Goal: Task Accomplishment & Management: Manage account settings

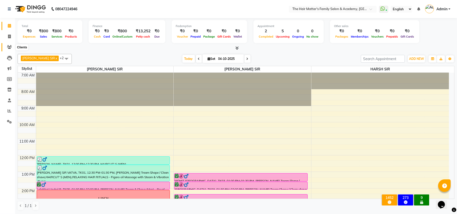
click at [9, 47] on icon at bounding box center [9, 47] width 5 height 4
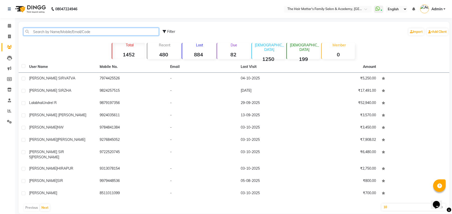
click at [89, 34] on input "text" at bounding box center [90, 32] width 135 height 8
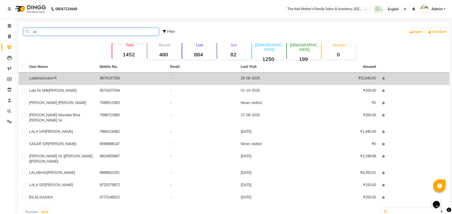
type input "lal"
click at [68, 77] on div "Lalabhai Undrel R" at bounding box center [61, 78] width 64 height 5
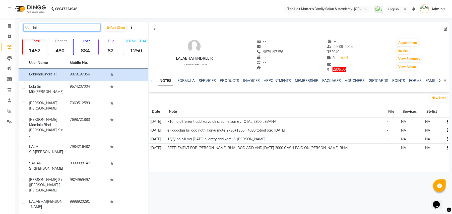
drag, startPoint x: 54, startPoint y: 28, endPoint x: 0, endPoint y: 38, distance: 55.4
click at [0, 38] on app-home "08047224946 Select Location × The Hair Matter's Family Salon & Academy, S.p Rin…" at bounding box center [226, 131] width 452 height 263
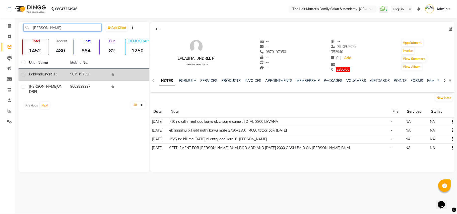
type input "undra"
click at [63, 77] on td "Lalabhai Undrel R" at bounding box center [46, 75] width 41 height 12
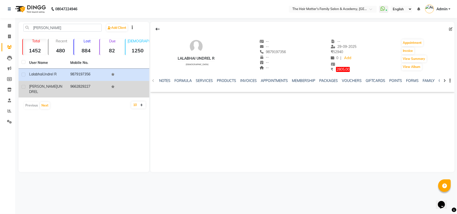
click at [52, 83] on td "HIRA BHUVAJI UNDREL" at bounding box center [46, 89] width 41 height 17
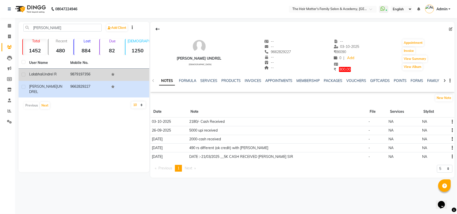
click at [54, 76] on div "Lalabhai Undrel R" at bounding box center [46, 74] width 35 height 5
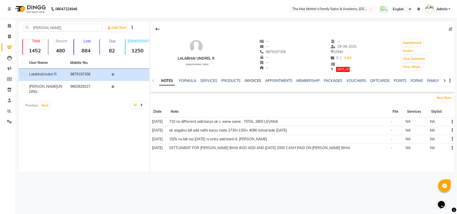
click at [251, 81] on link "INVOICES" at bounding box center [253, 80] width 17 height 5
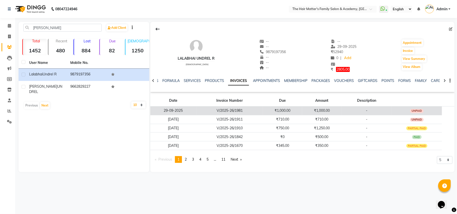
click at [252, 110] on td "V/2025-26/1981" at bounding box center [229, 110] width 67 height 9
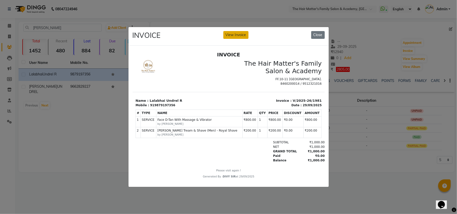
click at [233, 34] on button "View Invoice" at bounding box center [235, 35] width 25 height 8
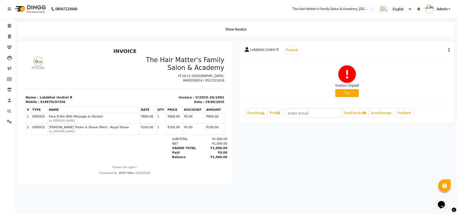
scroll to position [4, 0]
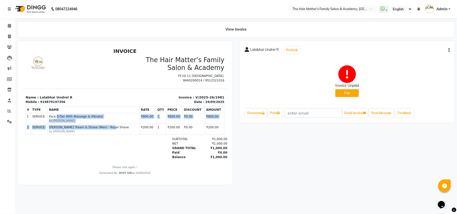
drag, startPoint x: 56, startPoint y: 117, endPoint x: 107, endPoint y: 125, distance: 51.9
click at [107, 125] on tbody "1 SERVICE SERVICE Face D-Tan With Massage & Vibrator by PRATIK SIR 1 2" at bounding box center [125, 124] width 198 height 22
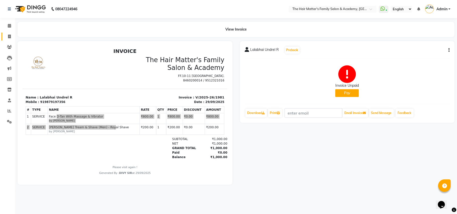
click at [13, 40] on link "Invoice" at bounding box center [8, 37] width 12 height 8
select select "service"
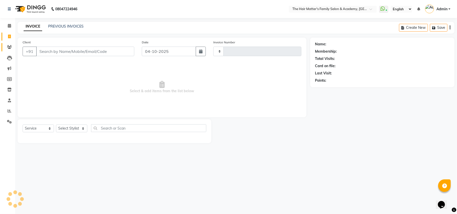
type input "2035"
select select "5980"
click at [10, 47] on icon at bounding box center [9, 47] width 5 height 4
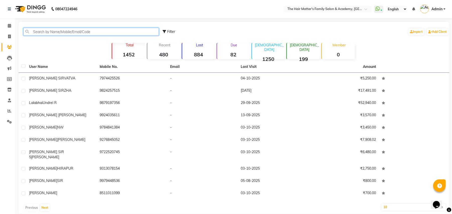
click at [52, 34] on input "text" at bounding box center [90, 32] width 135 height 8
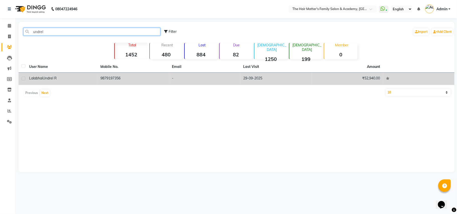
type input "undrel"
click at [37, 75] on td "Lalabhai Undrel R" at bounding box center [61, 79] width 71 height 12
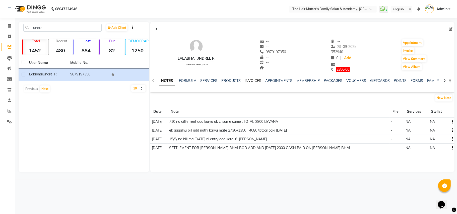
click at [246, 81] on link "INVOICES" at bounding box center [253, 80] width 17 height 5
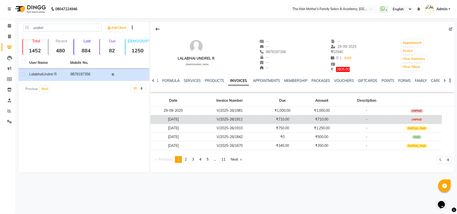
click at [253, 120] on td "V/2025-26/1911" at bounding box center [229, 119] width 67 height 9
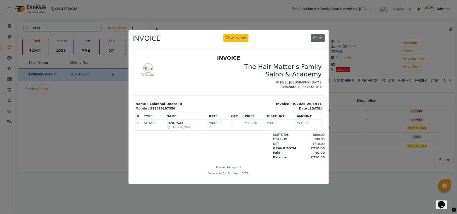
click at [317, 35] on button "Close" at bounding box center [318, 38] width 14 height 8
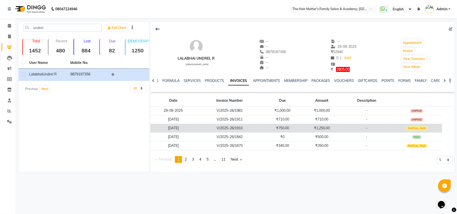
click at [245, 129] on td "V/2025-26/1910" at bounding box center [229, 128] width 67 height 9
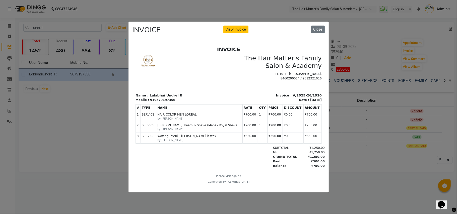
scroll to position [4, 0]
drag, startPoint x: 302, startPoint y: 168, endPoint x: 317, endPoint y: 165, distance: 15.8
click at [317, 165] on html "INVOICE The Hair Matter's Family Salon & Academy FF.10-11 Radhe Corner Hathijan…" at bounding box center [228, 115] width 192 height 142
click at [317, 30] on button "Close" at bounding box center [318, 30] width 14 height 8
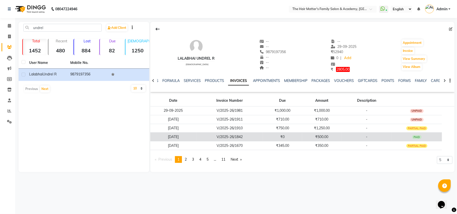
click at [253, 140] on td "V/2025-26/1842" at bounding box center [229, 137] width 67 height 9
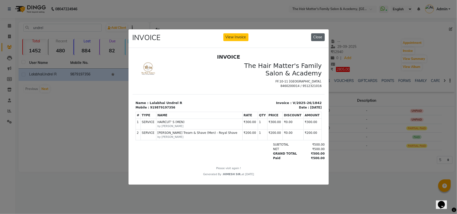
click at [317, 35] on button "Close" at bounding box center [318, 37] width 14 height 8
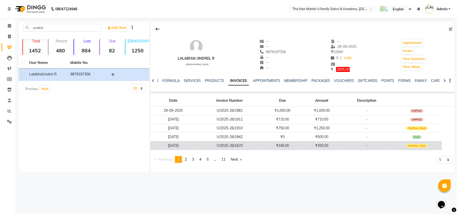
click at [295, 148] on td "₹345.00" at bounding box center [282, 145] width 39 height 9
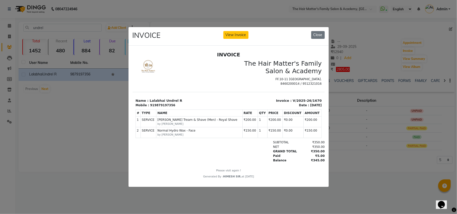
scroll to position [4, 0]
click at [188, 122] on span "Beard Tream & Shave (Men) - Royal Shave" at bounding box center [199, 120] width 84 height 5
drag, startPoint x: 196, startPoint y: 135, endPoint x: 164, endPoint y: 133, distance: 32.1
click at [164, 133] on div "SERVICE Normal Hydro Wax - Face by HARSH SIR" at bounding box center [199, 132] width 84 height 9
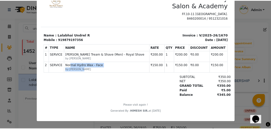
scroll to position [0, 0]
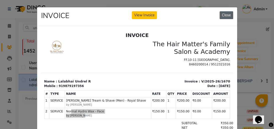
click at [230, 15] on button "Close" at bounding box center [227, 15] width 14 height 8
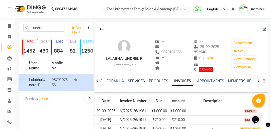
drag, startPoint x: 199, startPoint y: 51, endPoint x: 215, endPoint y: 51, distance: 16.8
click at [215, 51] on div "₹ 52940" at bounding box center [207, 51] width 26 height 5
click at [10, 48] on icon at bounding box center [9, 47] width 5 height 4
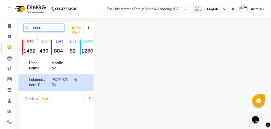
click at [46, 25] on input "undrel" at bounding box center [43, 28] width 41 height 8
drag, startPoint x: 48, startPoint y: 29, endPoint x: 0, endPoint y: 29, distance: 48.2
click at [0, 29] on app-home "08047224946 Select Location × The Hair Matter's Family Salon & Academy, S.p Rin…" at bounding box center [135, 90] width 271 height 180
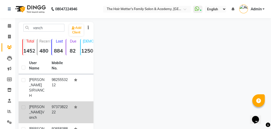
click at [35, 111] on span "vanch" at bounding box center [36, 115] width 15 height 10
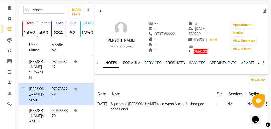
scroll to position [10, 0]
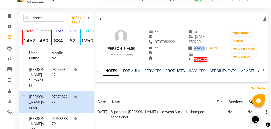
drag, startPoint x: 201, startPoint y: 47, endPoint x: 230, endPoint y: 45, distance: 29.2
click at [217, 45] on div "43450 Wallet Balance | Add" at bounding box center [202, 48] width 29 height 7
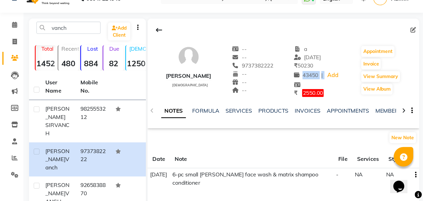
scroll to position [0, 0]
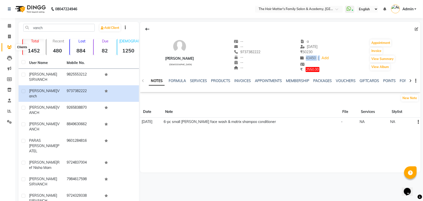
click at [9, 45] on span at bounding box center [9, 47] width 9 height 6
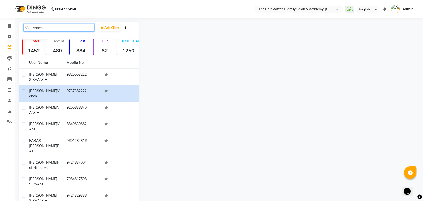
drag, startPoint x: 58, startPoint y: 30, endPoint x: 0, endPoint y: 11, distance: 61.4
click at [0, 21] on app-home "08047224946 Select Location × The Hair Matter's Family Salon & Academy, S.p Rin…" at bounding box center [211, 130] width 423 height 261
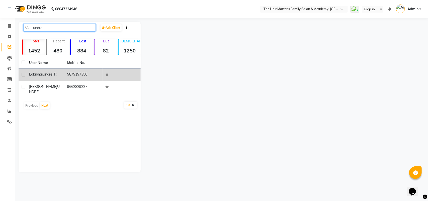
type input "undrel"
click at [37, 73] on span "Lalabhai" at bounding box center [36, 74] width 14 height 5
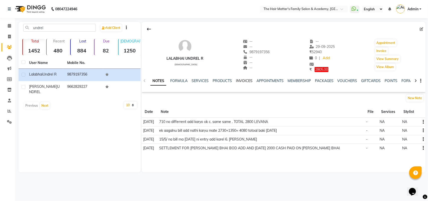
click at [236, 80] on link "INVOICES" at bounding box center [244, 80] width 17 height 5
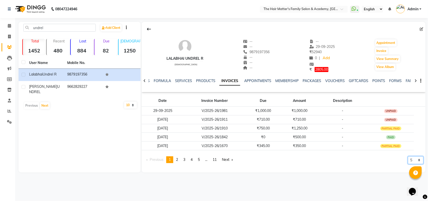
click at [413, 162] on select "5 10 50 100 500" at bounding box center [416, 160] width 16 height 8
click at [411, 163] on select "5 10 50 100 500" at bounding box center [416, 160] width 16 height 8
select select "500"
click at [408, 164] on select "5 10 50 100 500" at bounding box center [416, 160] width 16 height 8
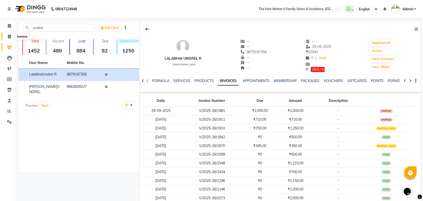
click at [8, 36] on icon at bounding box center [9, 37] width 3 height 4
select select "5980"
select select "service"
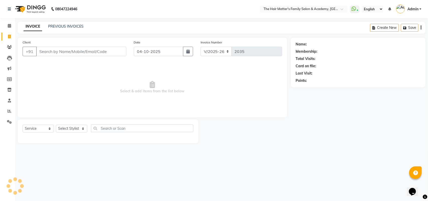
click at [72, 51] on input "Client" at bounding box center [81, 52] width 90 height 10
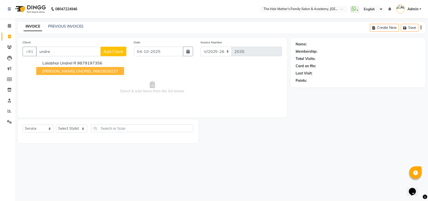
click at [82, 68] on button "HIRA BHUVAJI UNDREL 9662829227" at bounding box center [80, 71] width 88 height 8
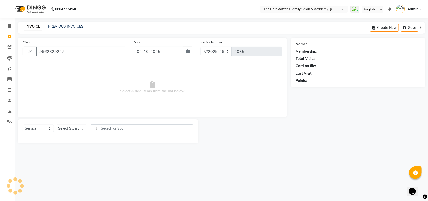
type input "9662829227"
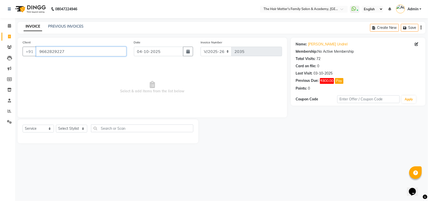
drag, startPoint x: 82, startPoint y: 51, endPoint x: 0, endPoint y: 47, distance: 82.1
click at [0, 47] on app-home "08047224946 Select Location × The Hair Matter's Family Salon & Academy, S.p Rin…" at bounding box center [214, 75] width 428 height 151
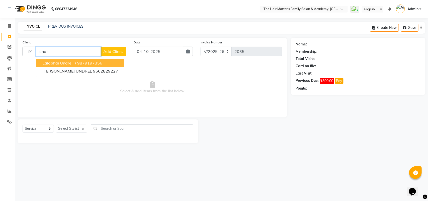
click at [82, 63] on ngb-highlight "9879197356" at bounding box center [89, 62] width 25 height 5
type input "9879197356"
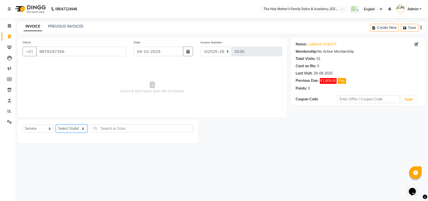
click at [84, 130] on select "Select Stylist DIVY SIR HARSH SIR HIMESH SIR. MAYANK SIR PRATIK SIR" at bounding box center [71, 129] width 31 height 8
select select "42572"
click at [56, 125] on select "Select Stylist DIVY SIR HARSH SIR HIMESH SIR. MAYANK SIR PRATIK SIR" at bounding box center [71, 129] width 31 height 8
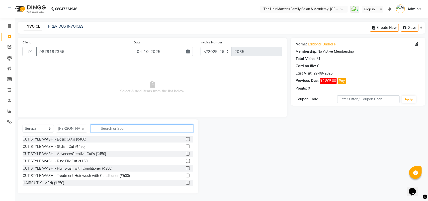
click at [109, 128] on input "text" at bounding box center [142, 128] width 102 height 8
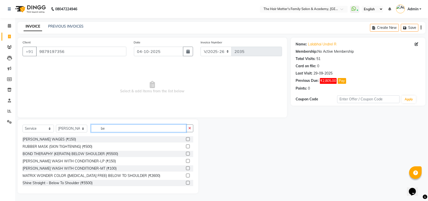
type input "b"
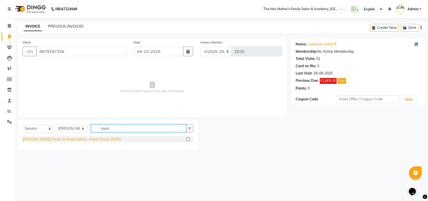
type input "royal"
click at [103, 137] on div "Beard Tream & Shave (Men) - Royal Shave (₹200)" at bounding box center [72, 139] width 98 height 5
checkbox input "false"
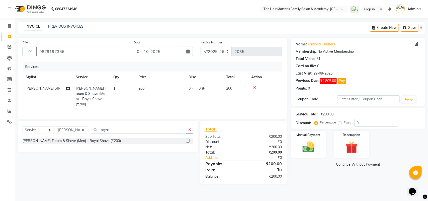
click at [357, 164] on link "Continue Without Payment" at bounding box center [358, 164] width 133 height 5
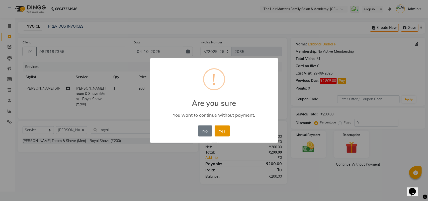
click at [226, 128] on button "Yes" at bounding box center [222, 130] width 15 height 11
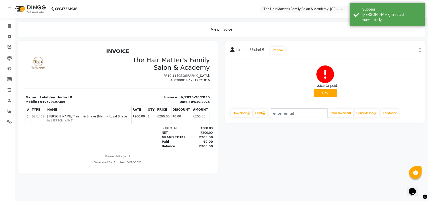
click at [422, 49] on div "Lalabhai Undrel R Prebook Invoice Unpaid Pay Download Print Email Invoice Send …" at bounding box center [325, 82] width 200 height 82
click at [420, 50] on icon "button" at bounding box center [420, 50] width 1 height 0
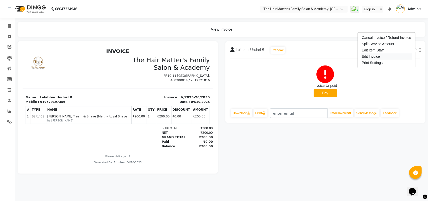
click at [380, 54] on div "Edit Invoice" at bounding box center [386, 56] width 51 height 6
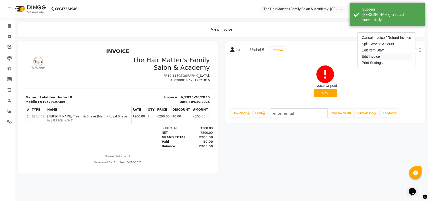
select select "service"
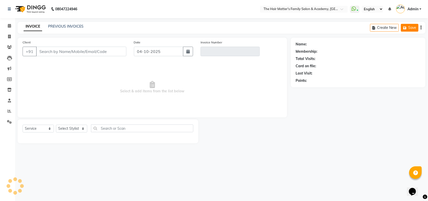
type input "9879197356"
type input "V/2025-26/2035"
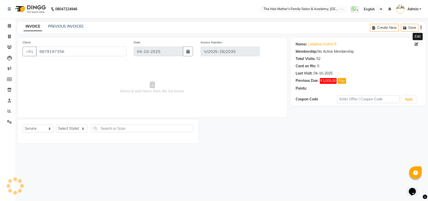
click at [415, 43] on icon at bounding box center [417, 44] width 4 height 4
select select "male"
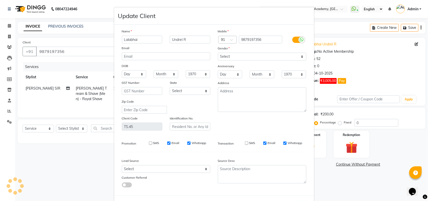
select select "select"
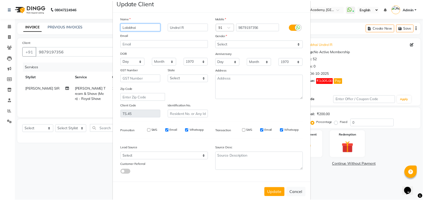
scroll to position [20, 0]
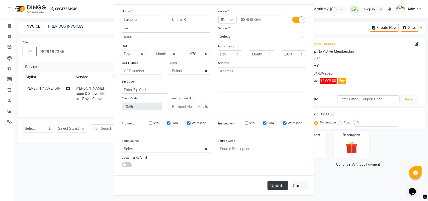
click at [273, 181] on button "Update" at bounding box center [278, 185] width 20 height 9
select select
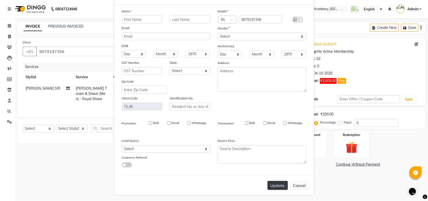
select select
checkbox input "false"
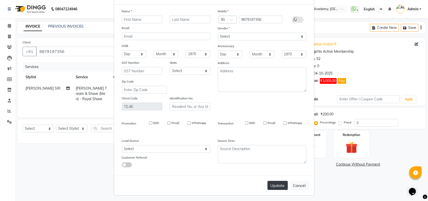
checkbox input "false"
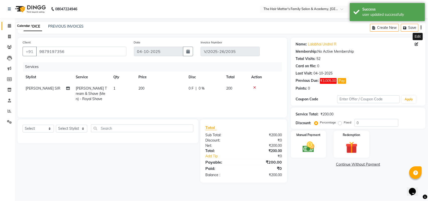
click at [9, 24] on icon at bounding box center [9, 26] width 3 height 4
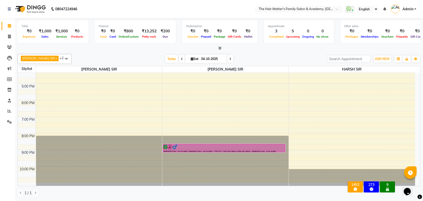
scroll to position [0, 0]
click at [166, 56] on span "Today" at bounding box center [172, 59] width 13 height 8
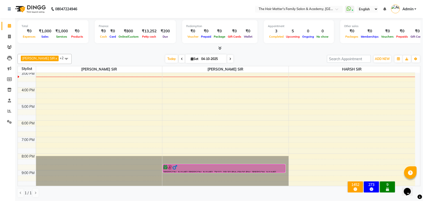
scroll to position [30, 0]
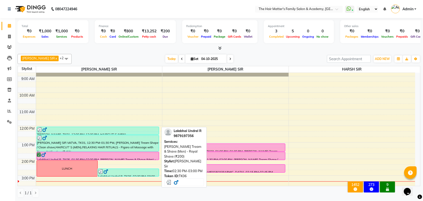
click at [109, 173] on div at bounding box center [128, 171] width 60 height 5
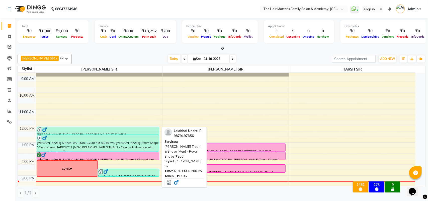
select select "3"
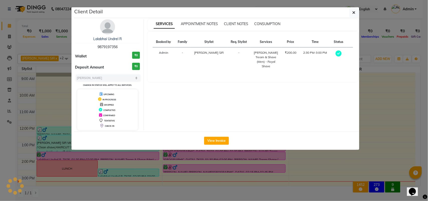
click at [127, 176] on ngb-modal-window "Client Detail Lalabhai Undrel R 9879197356 Wallet ₹0 Deposit Amount ₹0 Select M…" at bounding box center [214, 100] width 428 height 201
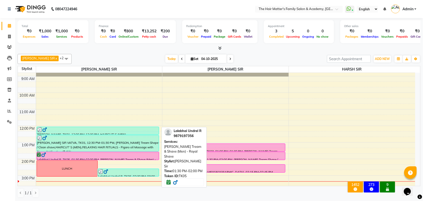
click at [104, 155] on div at bounding box center [98, 154] width 122 height 5
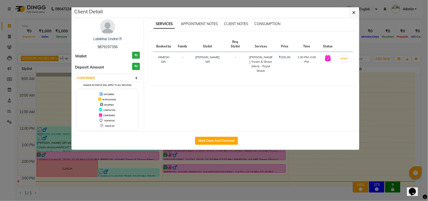
click at [118, 83] on div "Select IN SERVICE CONFIRMED TENTATIVE CHECK IN MARK DONE DROPPED UPCOMING Chang…" at bounding box center [107, 80] width 65 height 13
click at [119, 79] on select "Select IN SERVICE CONFIRMED TENTATIVE CHECK IN MARK DONE DROPPED UPCOMING" at bounding box center [108, 77] width 65 height 7
click at [76, 74] on select "Select IN SERVICE CONFIRMED TENTATIVE CHECK IN MARK DONE DROPPED UPCOMING" at bounding box center [108, 77] width 65 height 7
click at [120, 81] on select "Select IN SERVICE CONFIRMED TENTATIVE CHECK IN MARK DONE DROPPED UPCOMING" at bounding box center [108, 77] width 65 height 7
select select "2"
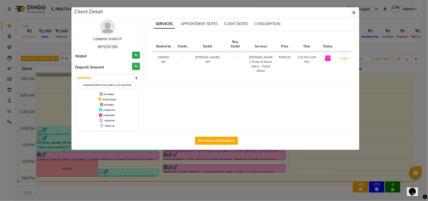
click at [76, 74] on select "Select IN SERVICE CONFIRMED TENTATIVE CHECK IN MARK DONE DROPPED UPCOMING" at bounding box center [108, 77] width 65 height 7
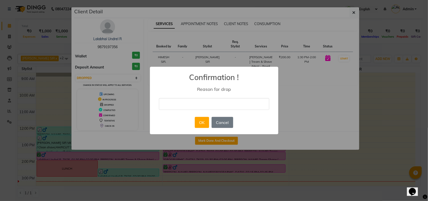
click at [192, 107] on input "text" at bounding box center [214, 104] width 110 height 12
type input "CANCEL"
click at [210, 114] on div "× Confirmation ! Reason for drop CANCEL OK No Cancel" at bounding box center [214, 100] width 128 height 67
click at [202, 123] on button "OK" at bounding box center [202, 122] width 14 height 11
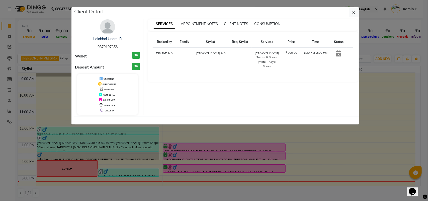
click at [370, 95] on ngb-modal-window "Client Detail Lalabhai Undrel R 9879197356 Wallet ₹0 Deposit Amount ₹0 UPCOMING…" at bounding box center [214, 100] width 428 height 201
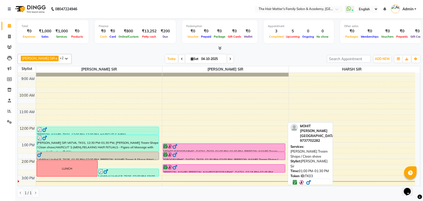
click at [201, 148] on div "MOHIT [GEOGRAPHIC_DATA], TK03, 01:00 PM-01:30 PM, [PERSON_NAME] Tream Shape / C…" at bounding box center [224, 148] width 122 height 8
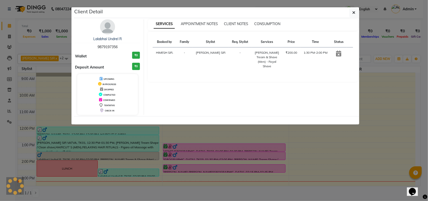
select select "6"
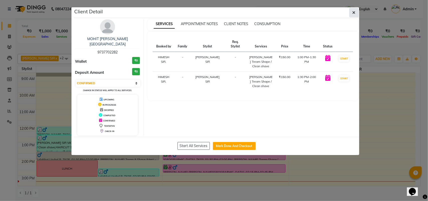
click at [355, 14] on icon "button" at bounding box center [354, 13] width 3 height 4
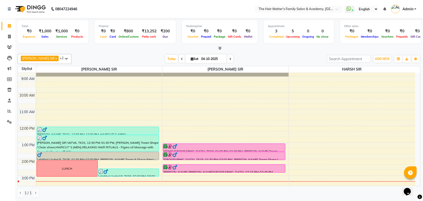
click at [402, 10] on link "Admin" at bounding box center [403, 9] width 25 height 8
click at [390, 34] on link "Sign out" at bounding box center [391, 36] width 46 height 8
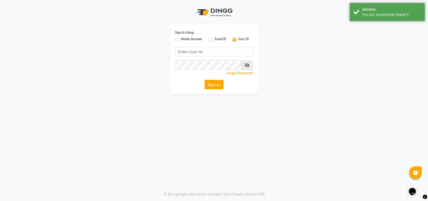
click at [181, 40] on label "Mobile Number" at bounding box center [192, 40] width 22 height 6
click at [181, 40] on input "Mobile Number" at bounding box center [182, 38] width 3 height 3
radio input "true"
radio input "false"
click at [213, 51] on input "Username" at bounding box center [222, 52] width 61 height 10
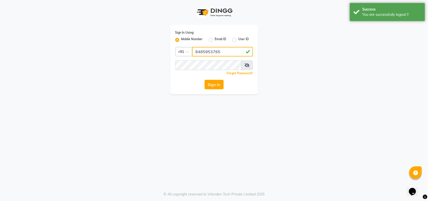
type input "8485953765"
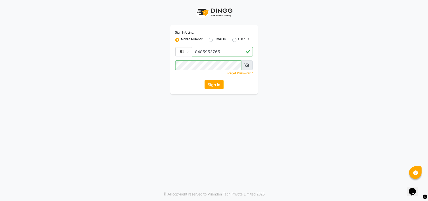
click at [247, 66] on icon at bounding box center [247, 65] width 5 height 4
click at [222, 81] on button "Sign In" at bounding box center [214, 85] width 19 height 10
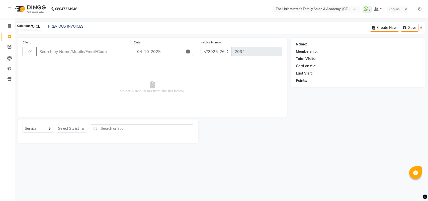
select select "5980"
select select "service"
click at [10, 28] on icon at bounding box center [9, 26] width 3 height 4
